Goal: Subscribe to service/newsletter

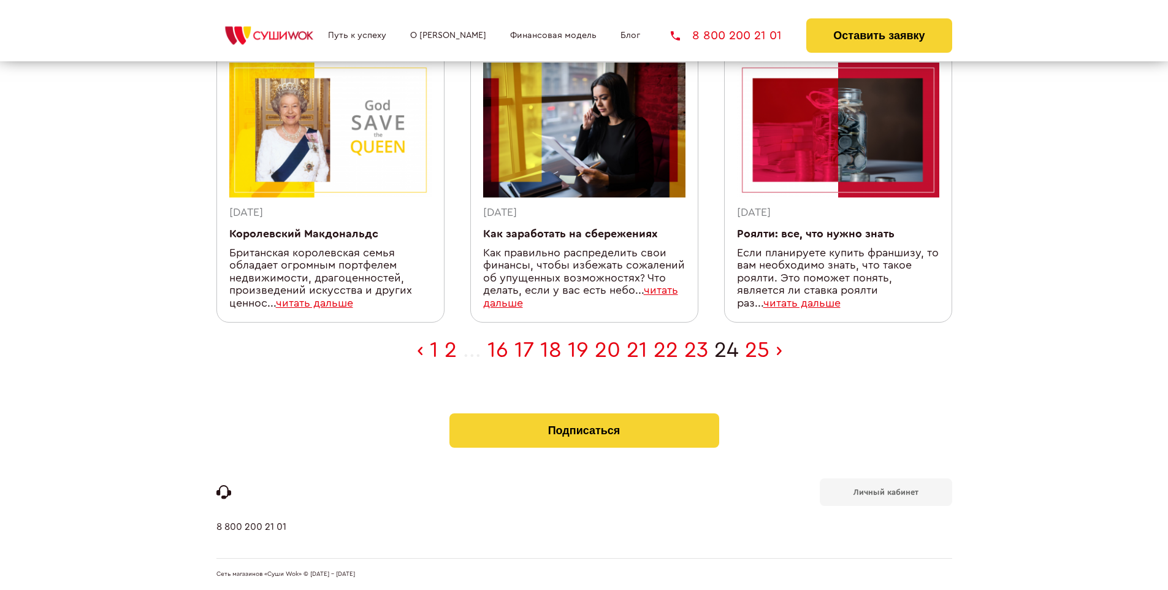
scroll to position [389, 0]
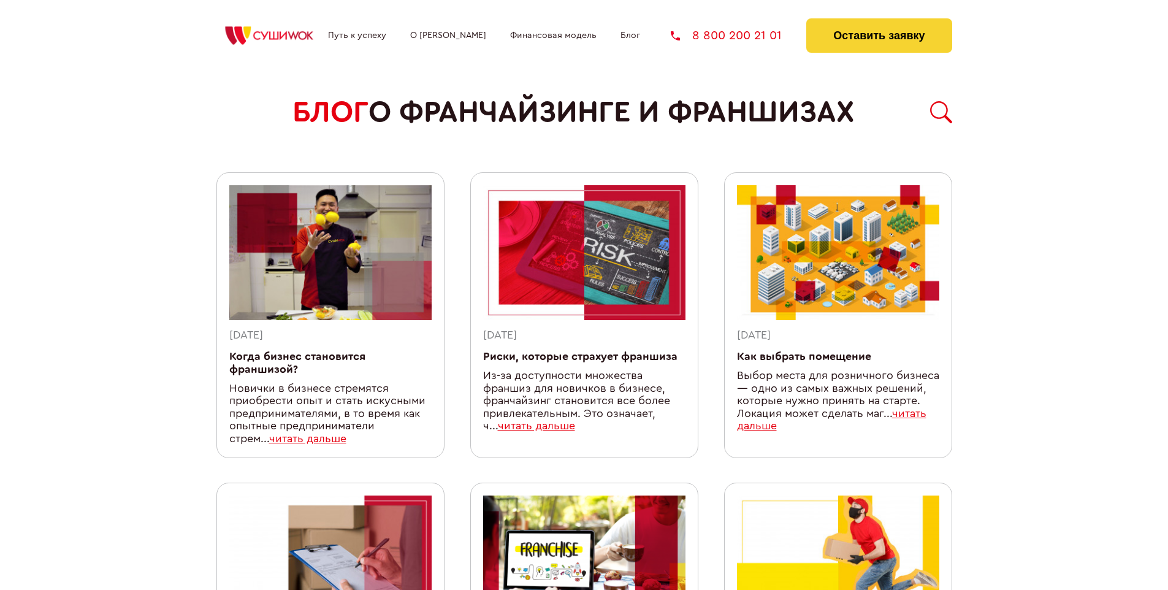
scroll to position [1066, 0]
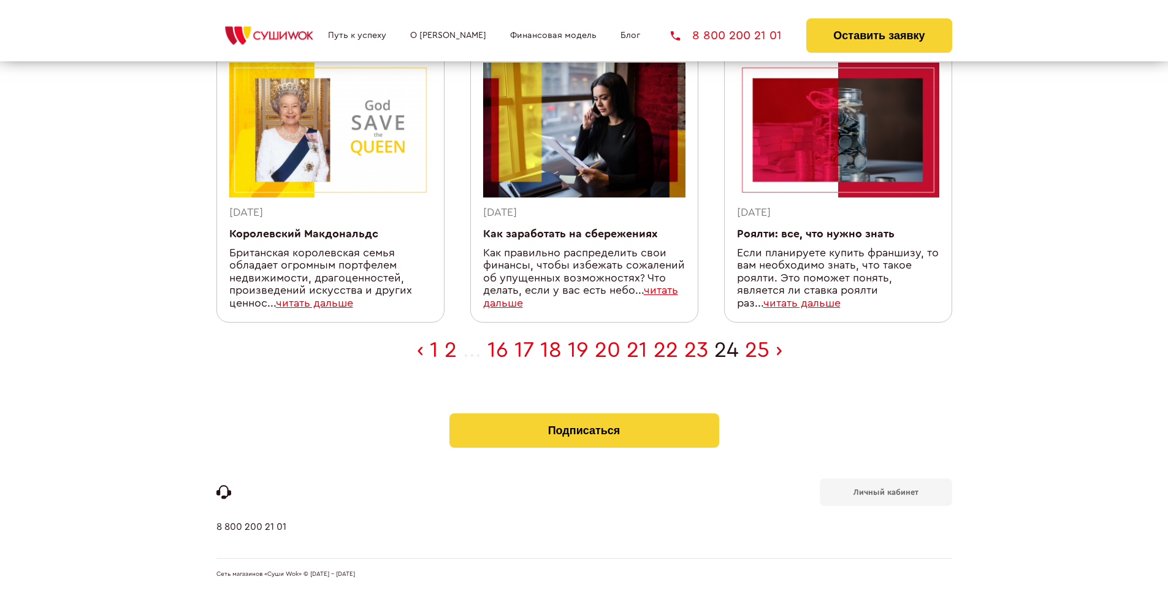
click at [885, 490] on b "Личный кабинет" at bounding box center [885, 492] width 65 height 8
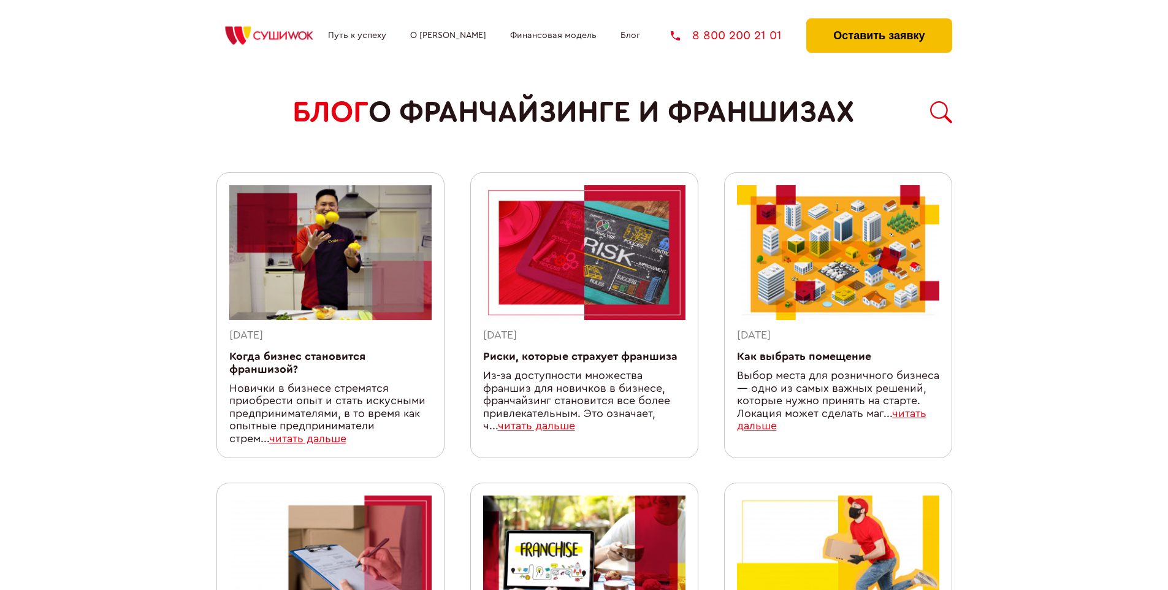
click at [878, 21] on button "Оставить заявку" at bounding box center [878, 35] width 145 height 34
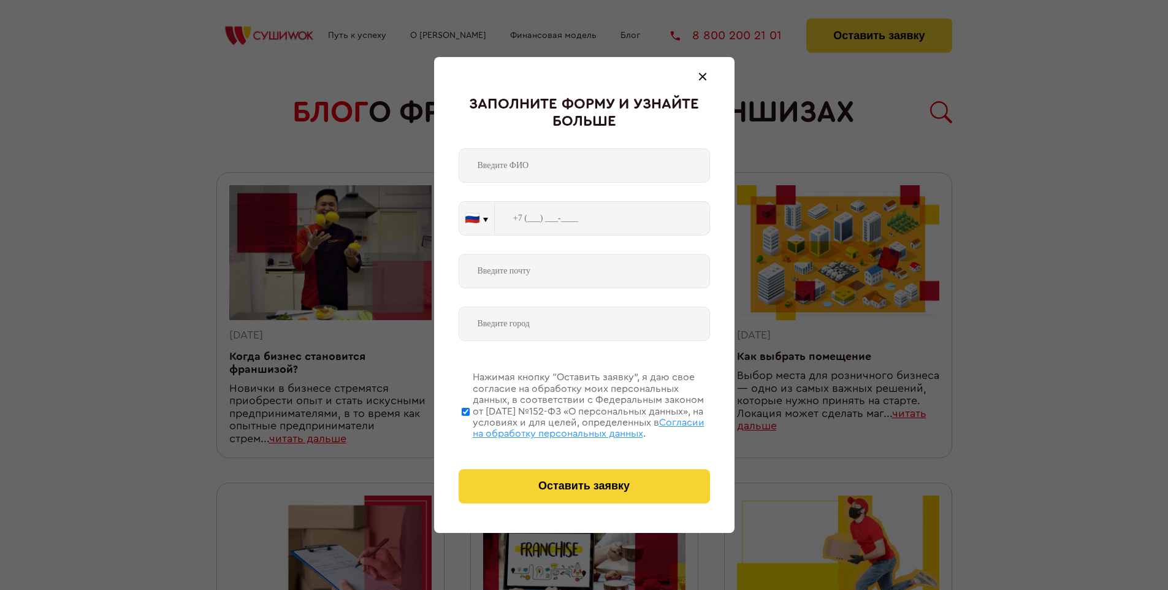
click at [568, 426] on span "Согласии на обработку персональных данных" at bounding box center [589, 427] width 232 height 21
click at [469, 426] on input "Нажимая кнопку “Оставить заявку”, я даю свое согласие на обработку моих персона…" at bounding box center [466, 411] width 8 height 98
checkbox input "false"
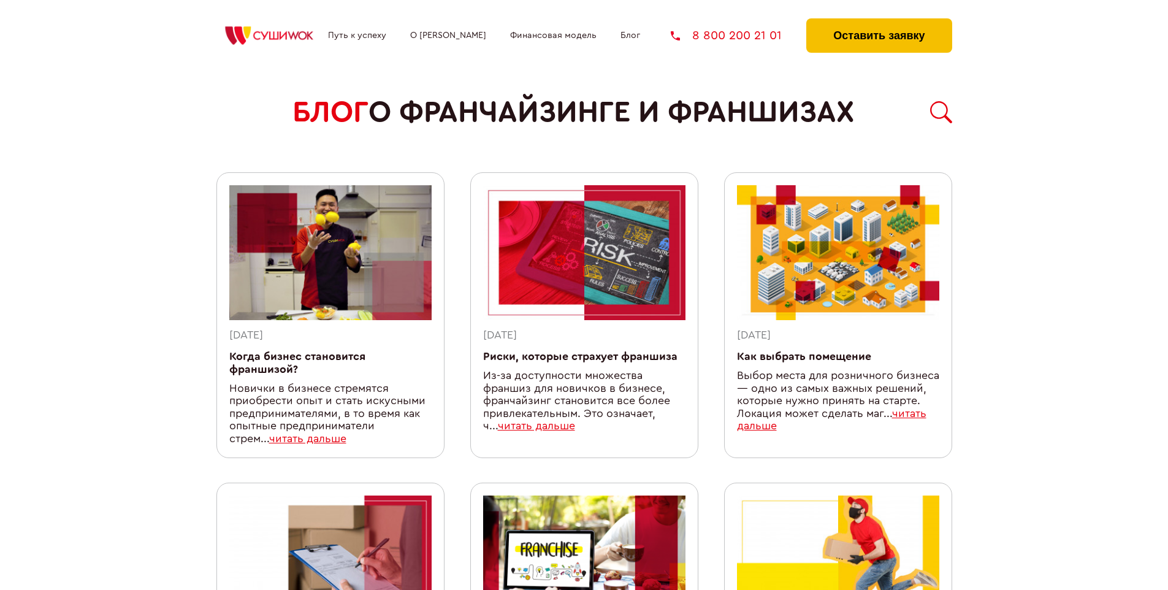
click at [878, 21] on button "Оставить заявку" at bounding box center [878, 35] width 145 height 34
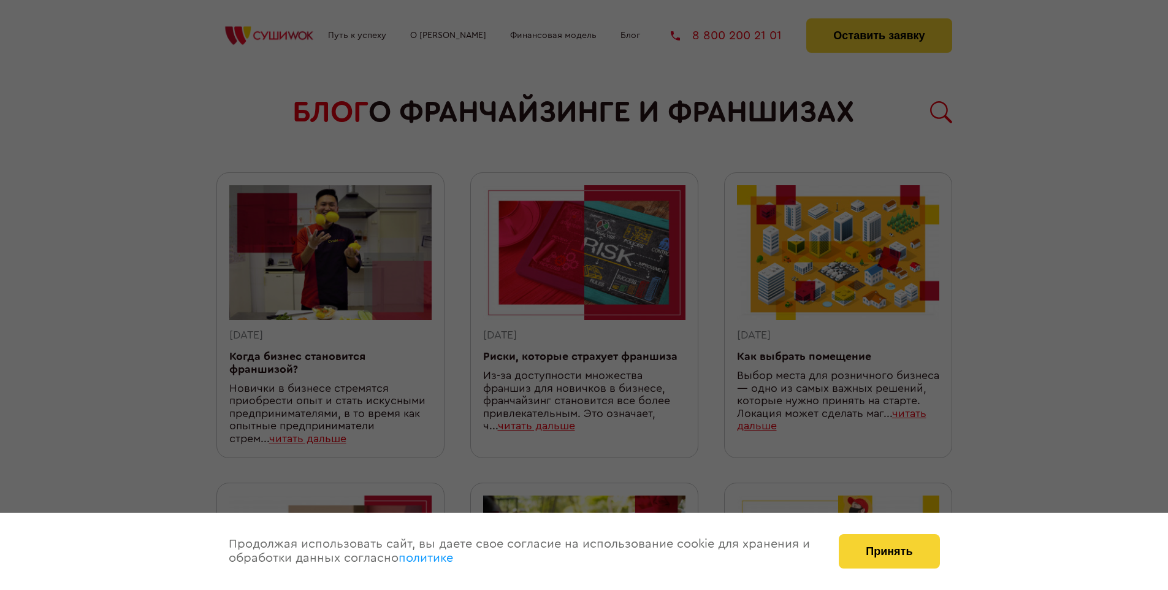
scroll to position [1066, 0]
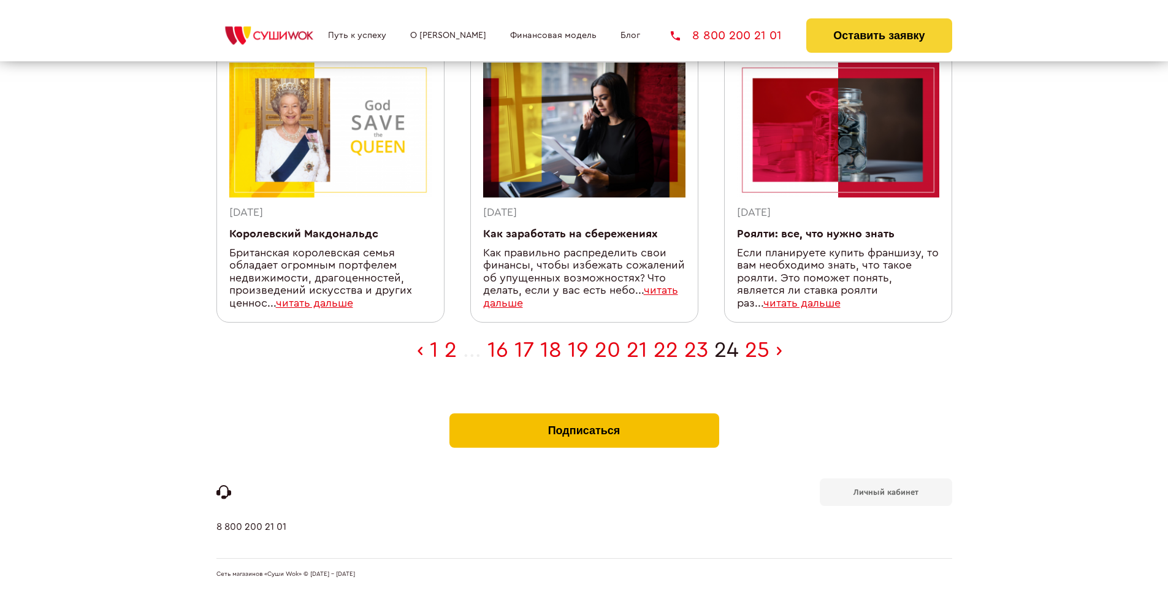
click at [583, 416] on button "Подписаться" at bounding box center [584, 430] width 270 height 34
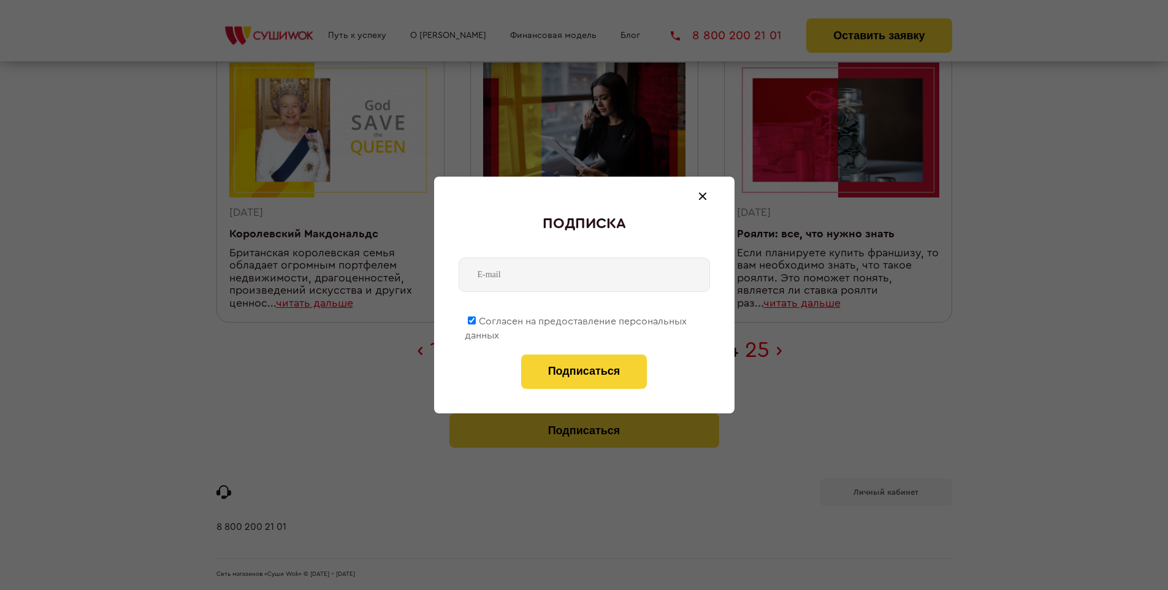
click at [576, 319] on span "Согласен на предоставление персональных данных" at bounding box center [576, 328] width 222 height 24
click at [476, 319] on input "Согласен на предоставление персональных данных" at bounding box center [472, 320] width 8 height 8
checkbox input "false"
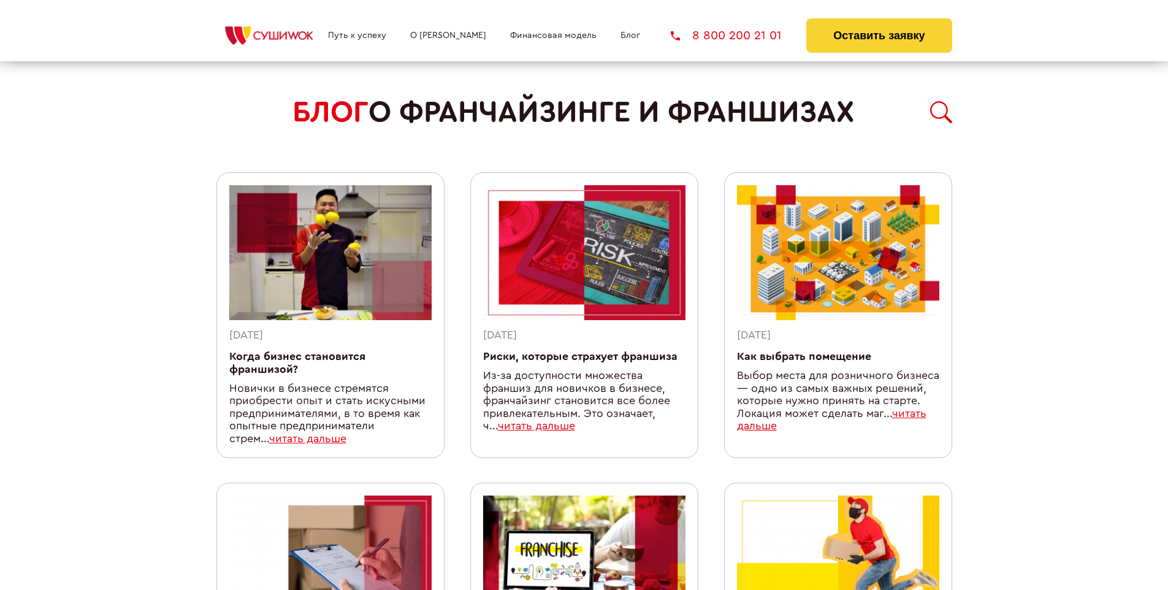
scroll to position [1066, 0]
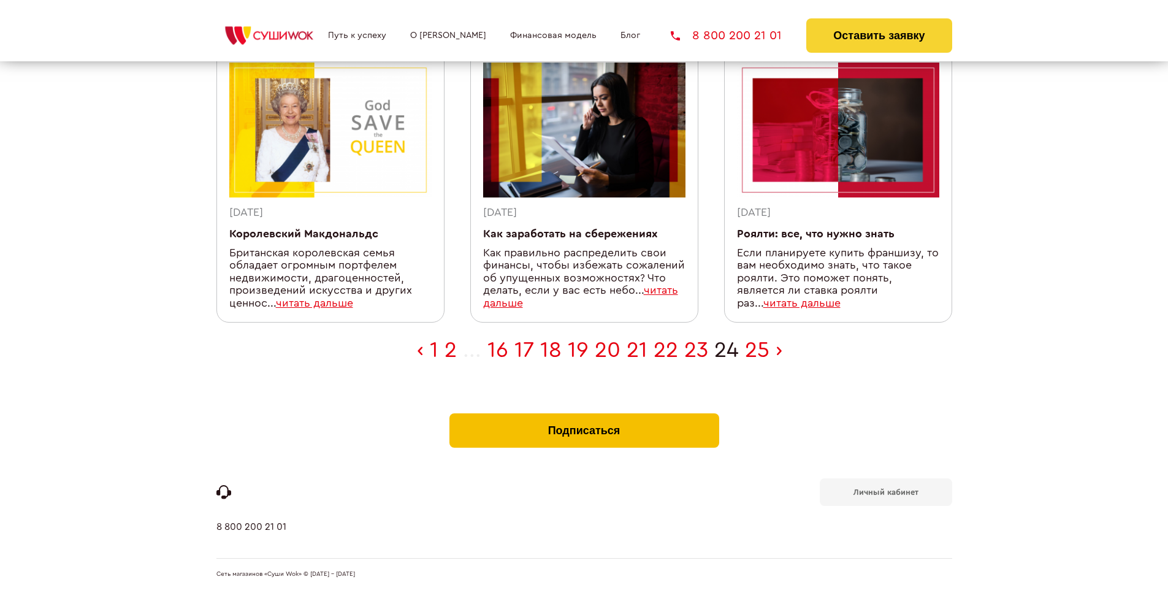
click at [583, 416] on button "Подписаться" at bounding box center [584, 430] width 270 height 34
